Goal: Task Accomplishment & Management: Use online tool/utility

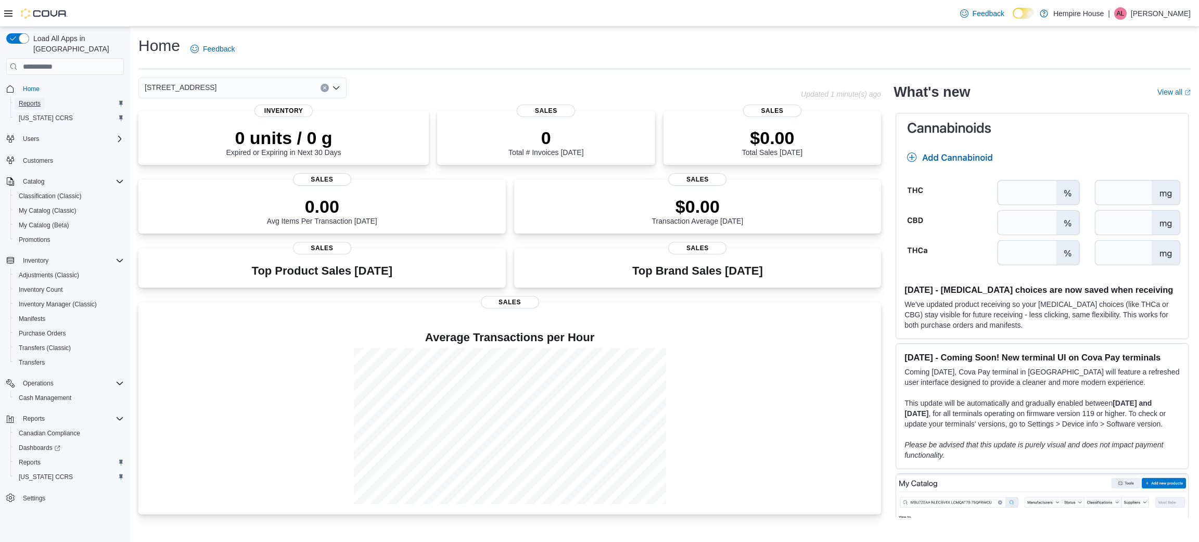
click at [33, 99] on span "Reports" at bounding box center [30, 103] width 22 height 8
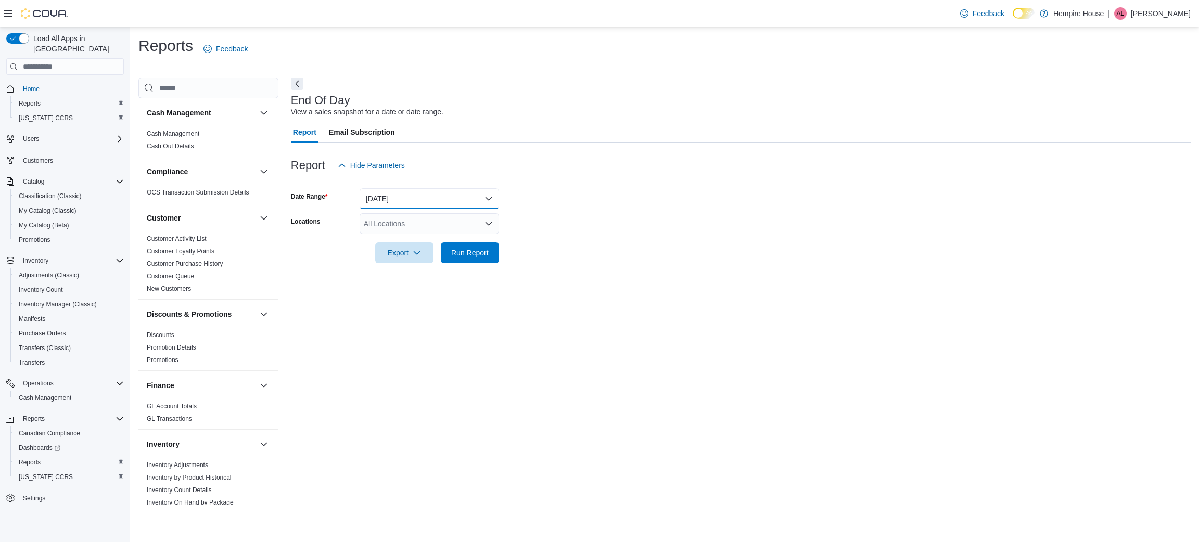
click at [419, 205] on button "Today" at bounding box center [429, 198] width 139 height 21
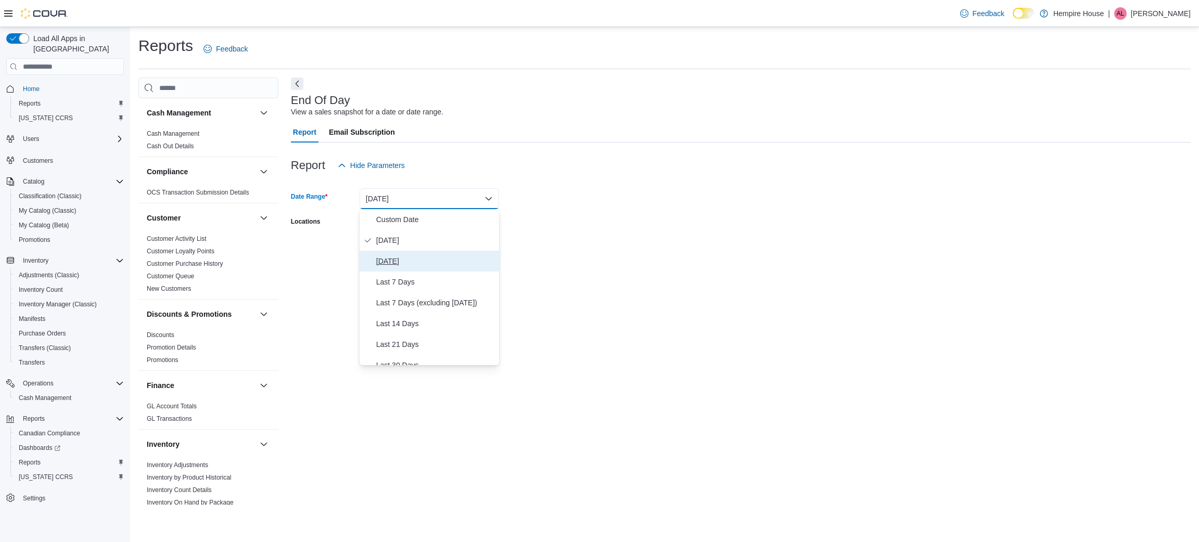
click at [394, 265] on span "Yesterday" at bounding box center [435, 261] width 119 height 12
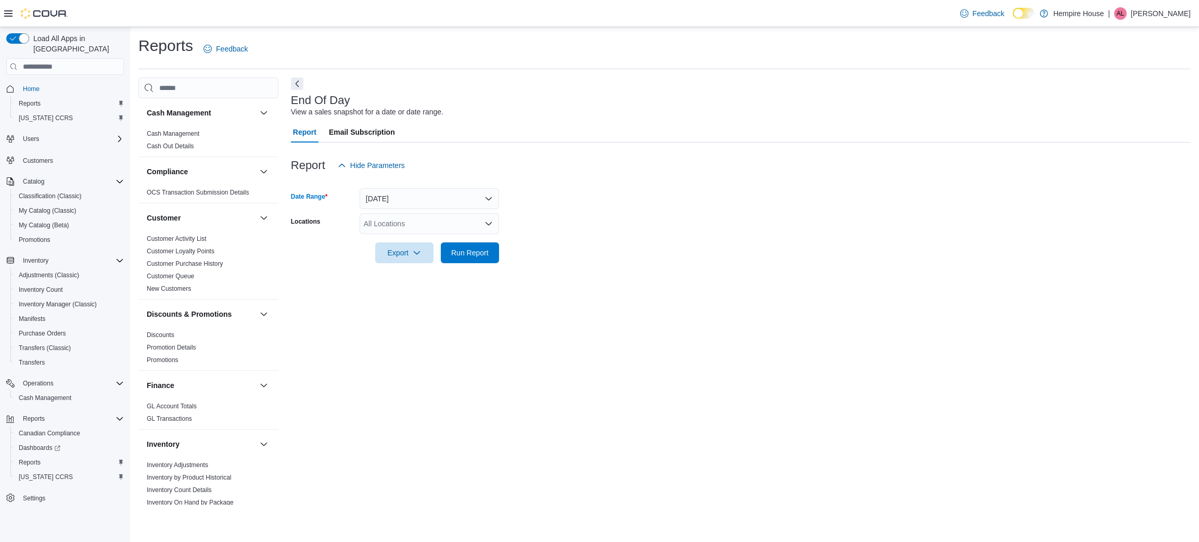
drag, startPoint x: 596, startPoint y: 246, endPoint x: 388, endPoint y: 199, distance: 213.5
click at [588, 246] on form "Date Range Yesterday Locations All Locations Export Run Report" at bounding box center [741, 219] width 900 height 87
click at [386, 226] on div "All Locations" at bounding box center [429, 223] width 139 height 21
click at [394, 259] on span "18 Mill Street West" at bounding box center [418, 256] width 72 height 10
click at [583, 259] on form "Date Range Yesterday Locations 18 Mill Street West Export Run Report" at bounding box center [741, 219] width 900 height 87
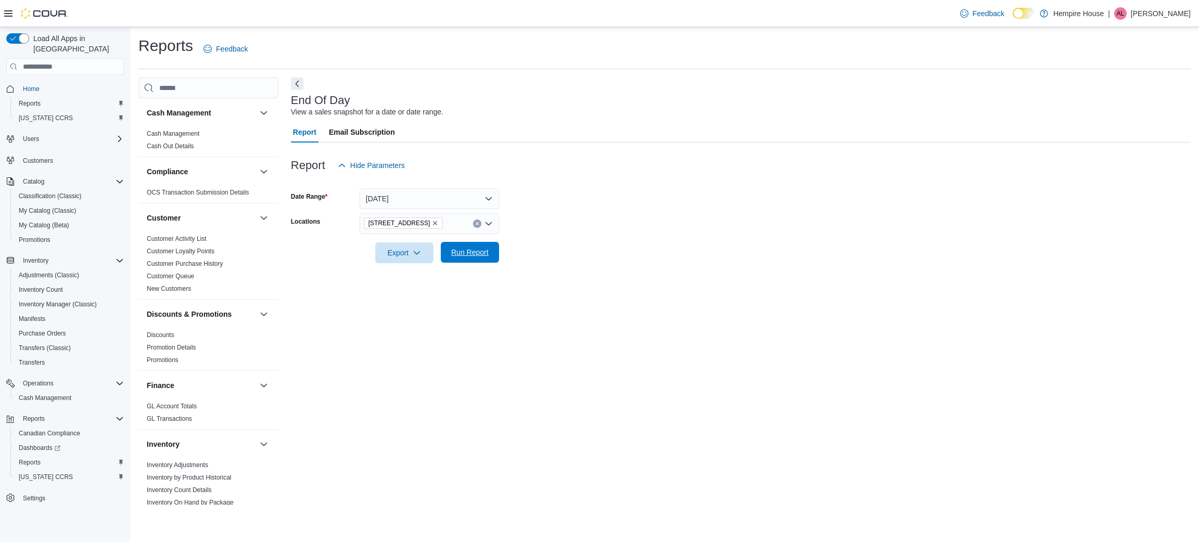
click at [479, 247] on span "Run Report" at bounding box center [470, 252] width 46 height 21
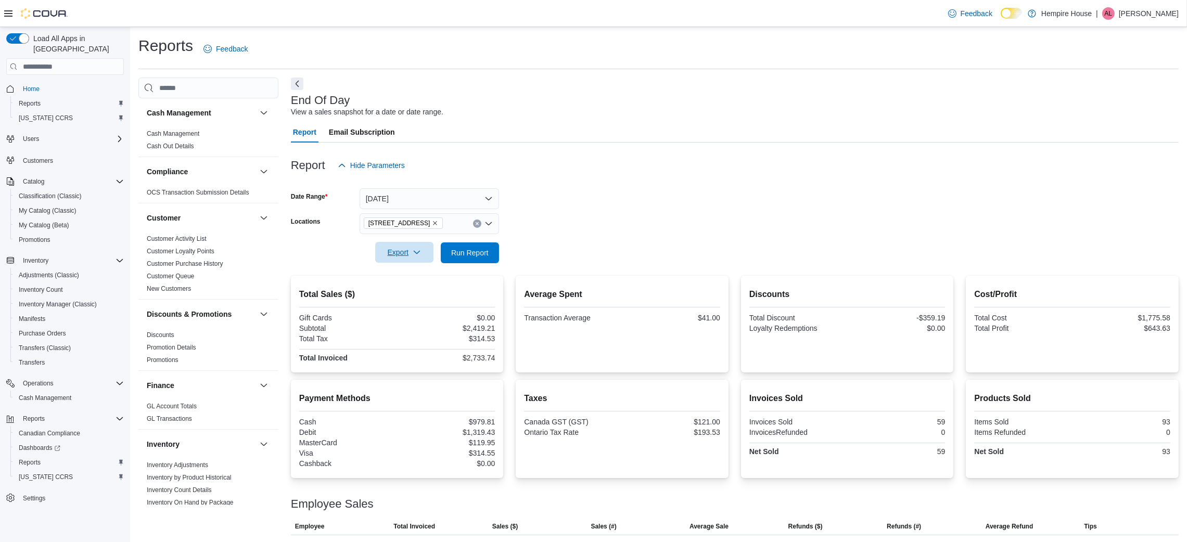
click at [405, 254] on span "Export" at bounding box center [404, 252] width 46 height 21
click at [404, 290] on span "Export to Pdf" at bounding box center [406, 294] width 47 height 8
click at [448, 196] on button "Yesterday" at bounding box center [429, 198] width 139 height 21
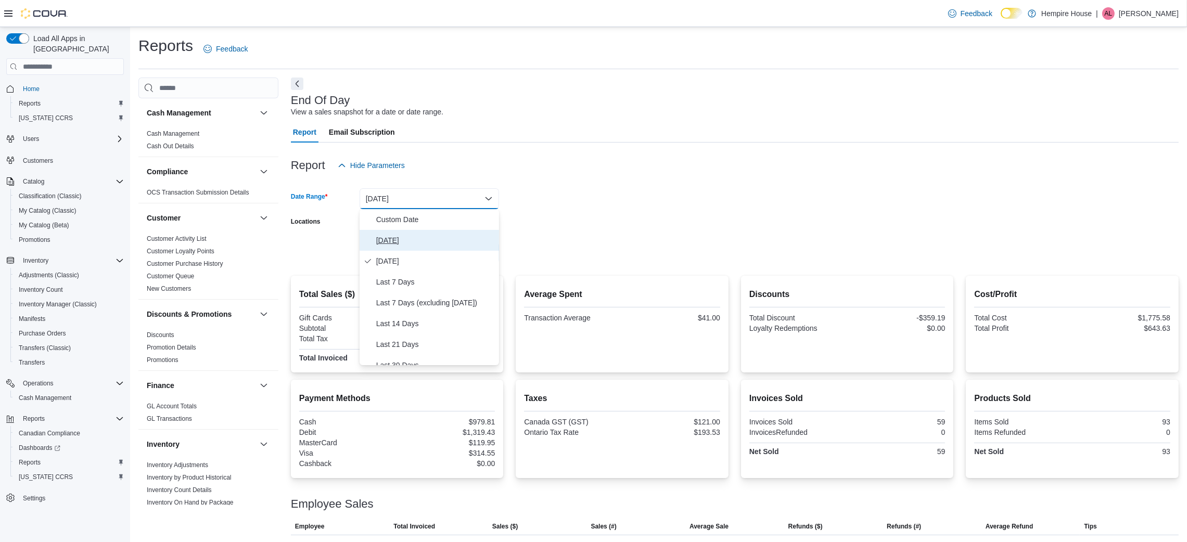
click at [414, 234] on span "Today" at bounding box center [435, 240] width 119 height 12
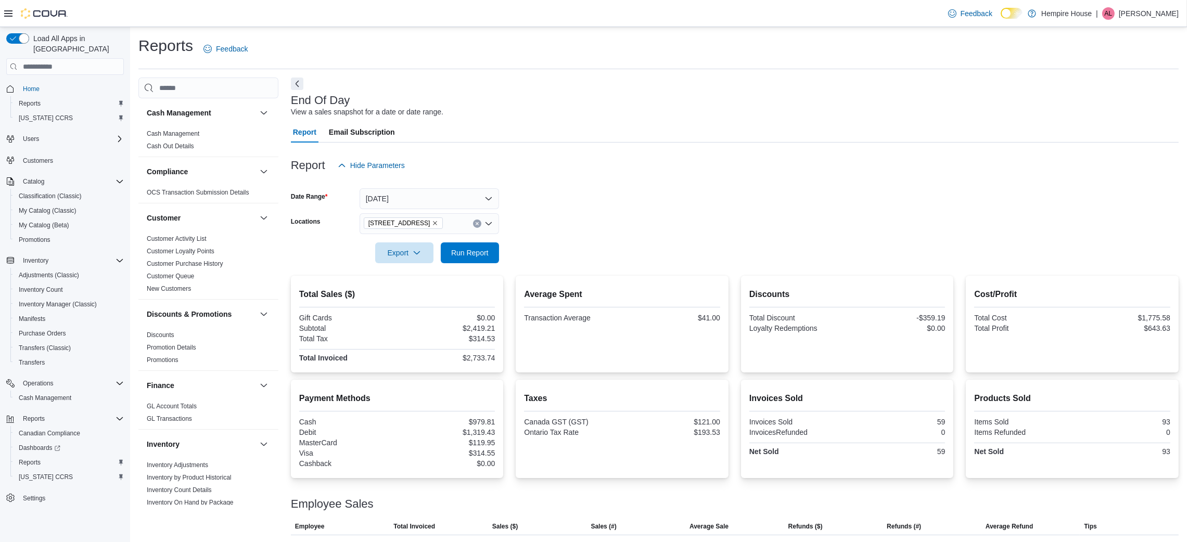
click at [545, 230] on form "Date Range Today Locations 18 Mill Street West Export Run Report" at bounding box center [735, 219] width 888 height 87
click at [458, 251] on span "Run Report" at bounding box center [469, 252] width 37 height 10
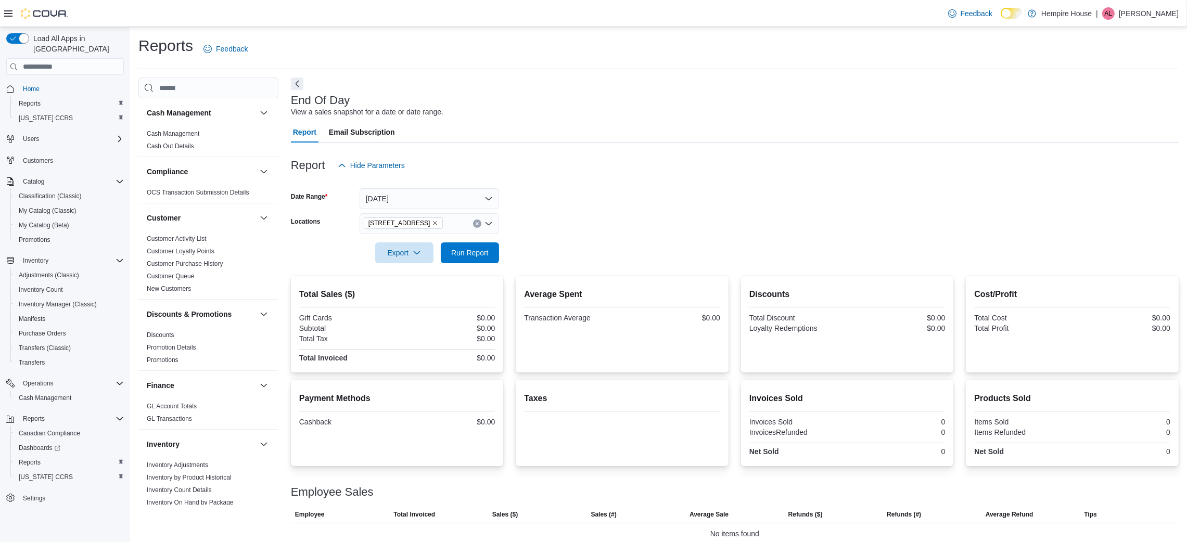
click at [266, 497] on div "Inventory Adjustments Inventory by Product Historical Inventory Count Details I…" at bounding box center [208, 536] width 140 height 154
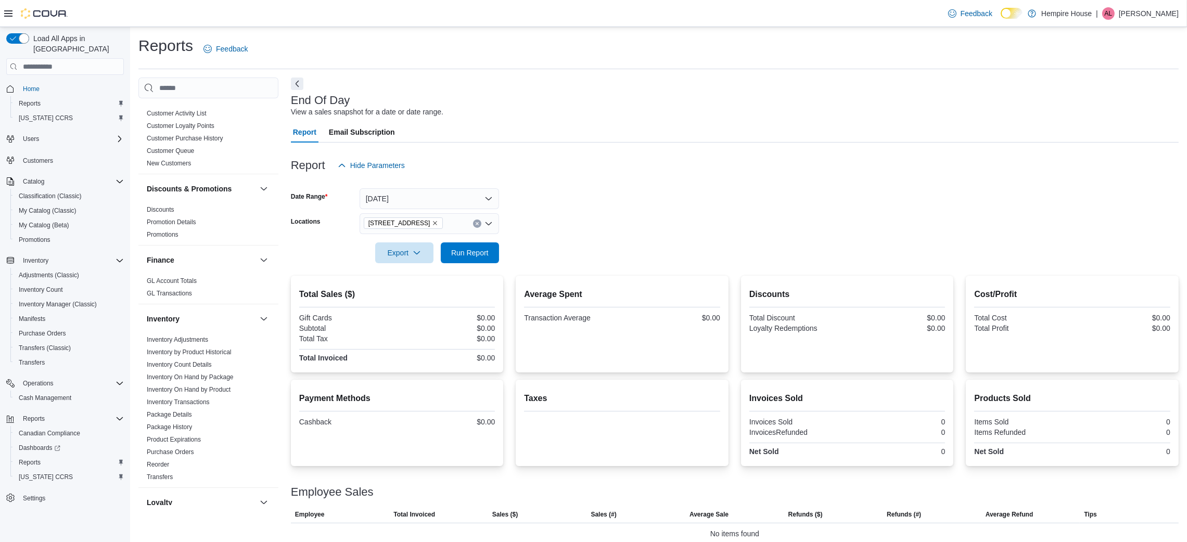
scroll to position [156, 0]
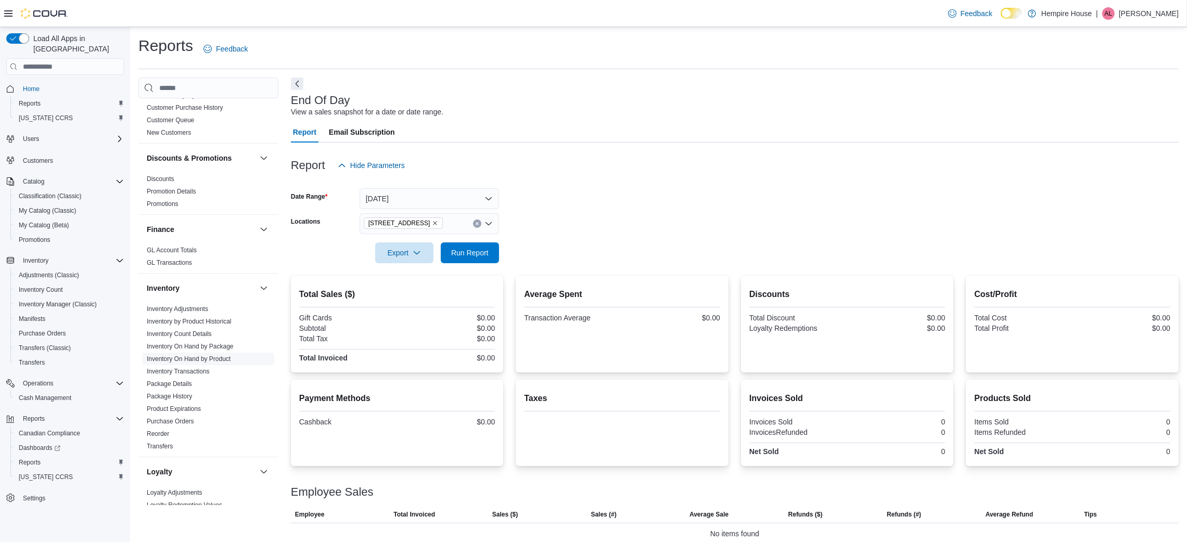
click at [226, 357] on link "Inventory On Hand by Product" at bounding box center [189, 358] width 84 height 7
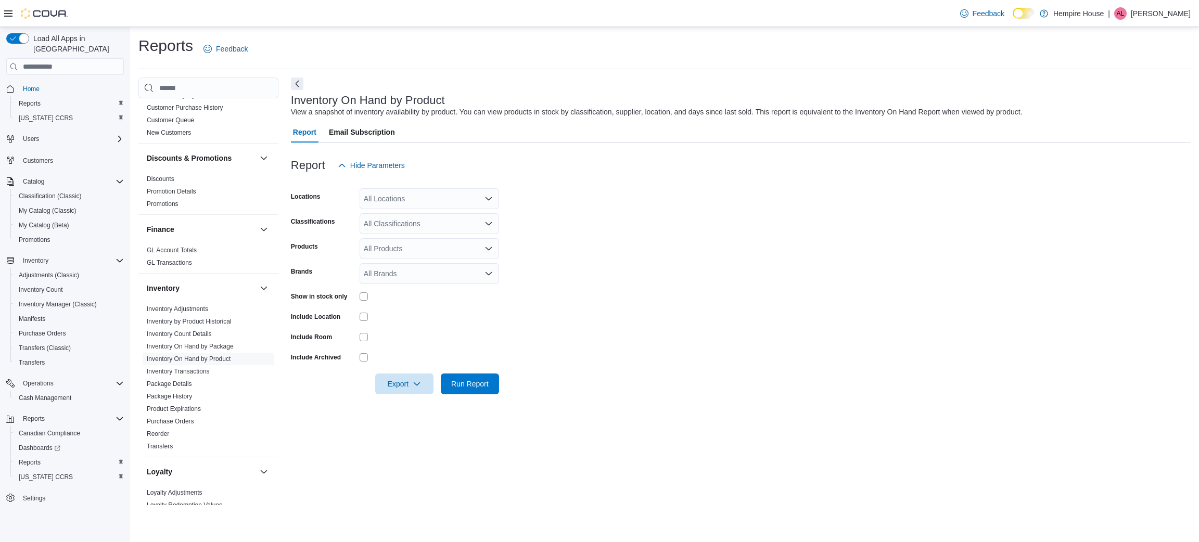
click at [372, 205] on div "All Locations" at bounding box center [429, 198] width 139 height 21
click at [398, 229] on span "18 Mill Street West" at bounding box center [418, 231] width 72 height 10
click at [623, 238] on form "Locations 18 Mill Street West Combo box. Selected. 18 Mill Street West. Press B…" at bounding box center [741, 285] width 900 height 219
click at [471, 223] on div "All Classifications" at bounding box center [429, 223] width 139 height 21
click at [425, 243] on span "Hempire House" at bounding box center [402, 241] width 50 height 10
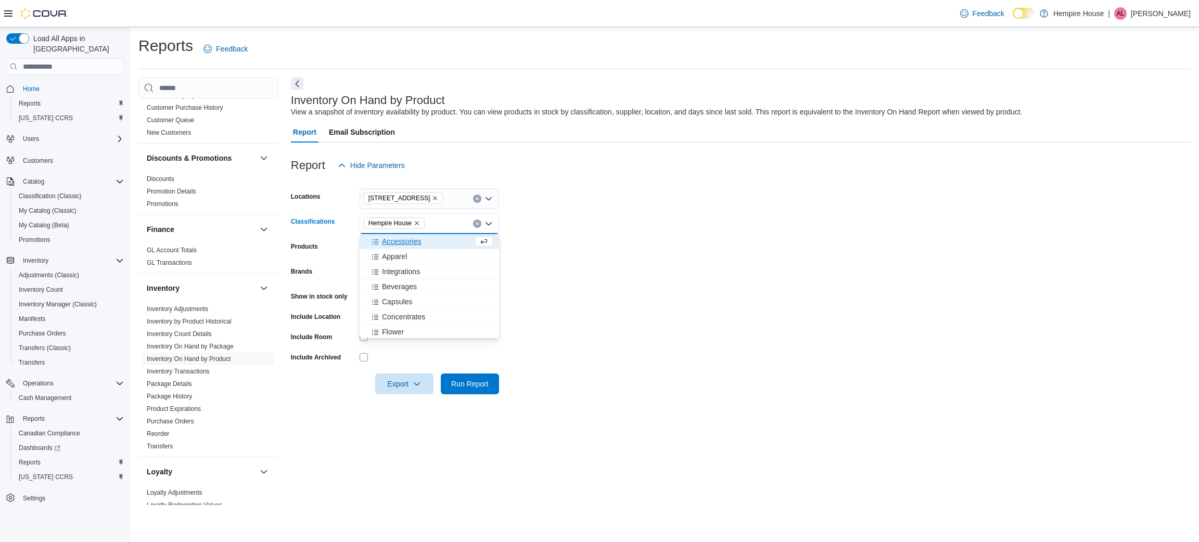
drag, startPoint x: 590, startPoint y: 248, endPoint x: 527, endPoint y: 252, distance: 62.6
click at [590, 248] on form "Locations 18 Mill Street West Classifications Hempire House Combo box. Selected…" at bounding box center [741, 285] width 900 height 219
click at [468, 387] on span "Run Report" at bounding box center [469, 383] width 37 height 10
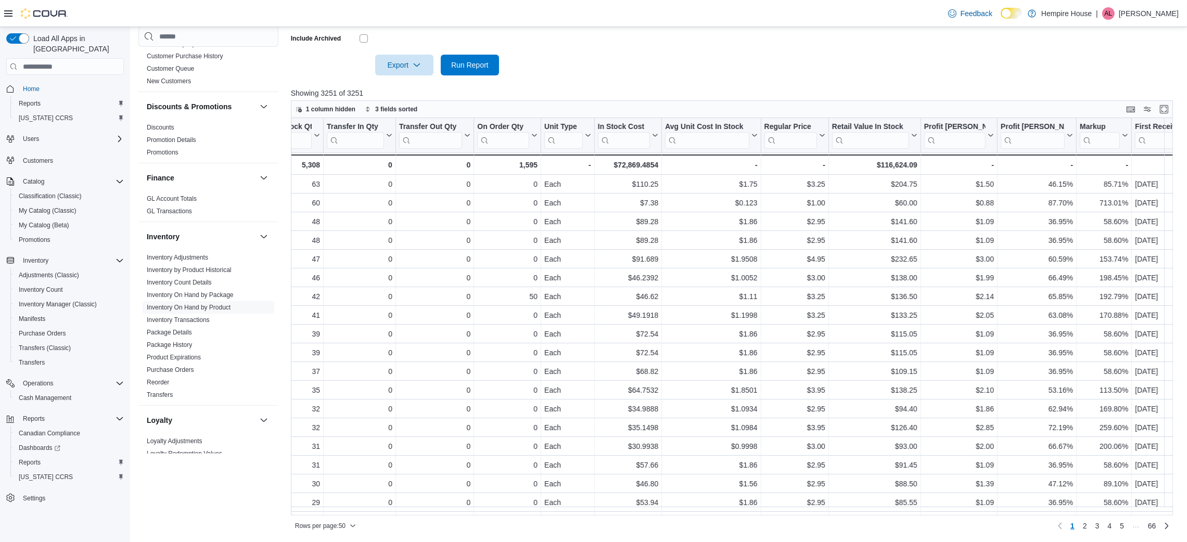
scroll to position [0, 523]
drag, startPoint x: 622, startPoint y: 163, endPoint x: 655, endPoint y: 162, distance: 33.3
click at [655, 162] on div "$72,869.4854" at bounding box center [632, 165] width 60 height 12
copy div "72,869.48"
